Goal: Check status: Check status

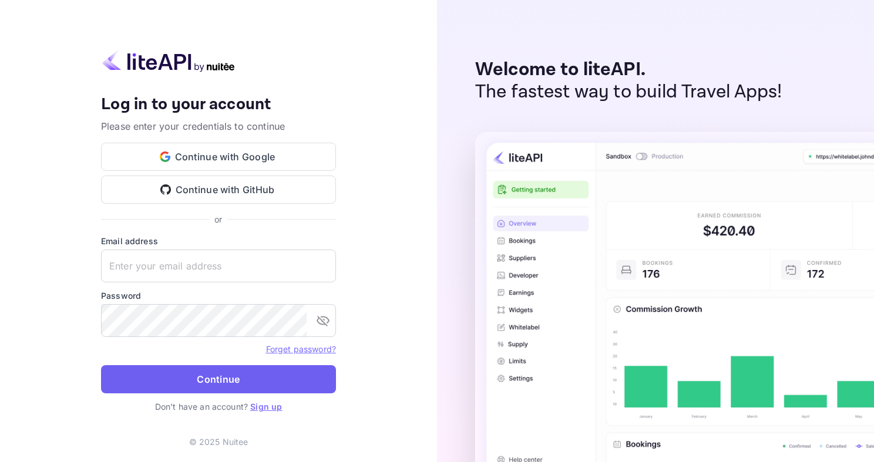
type input "[EMAIL_ADDRESS][DOMAIN_NAME]"
click at [123, 377] on button "Continue" at bounding box center [218, 379] width 235 height 28
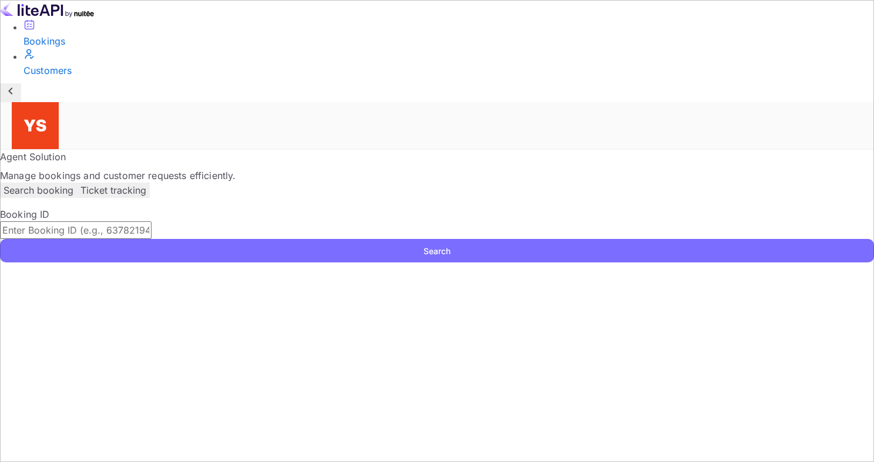
click at [152, 221] on input "text" at bounding box center [76, 230] width 152 height 18
paste input "9657400"
type input "9657400"
click at [0, 239] on button "Search" at bounding box center [437, 250] width 874 height 23
